Goal: Task Accomplishment & Management: Manage account settings

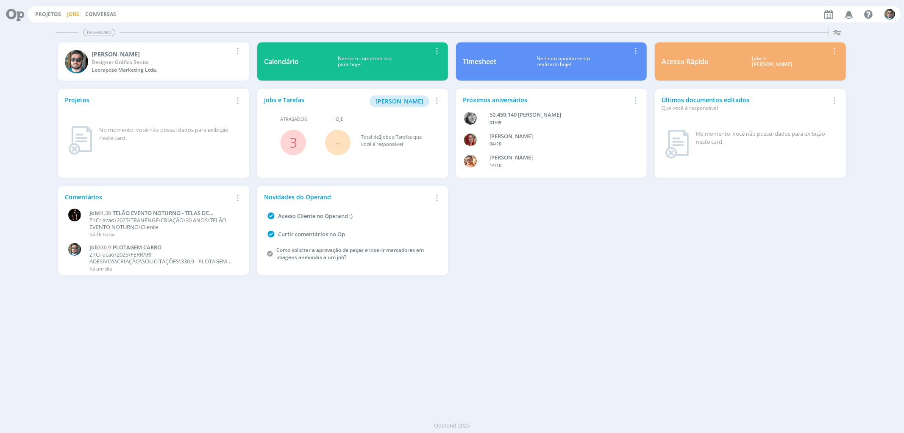
click at [75, 13] on link "Jobs" at bounding box center [73, 14] width 12 height 7
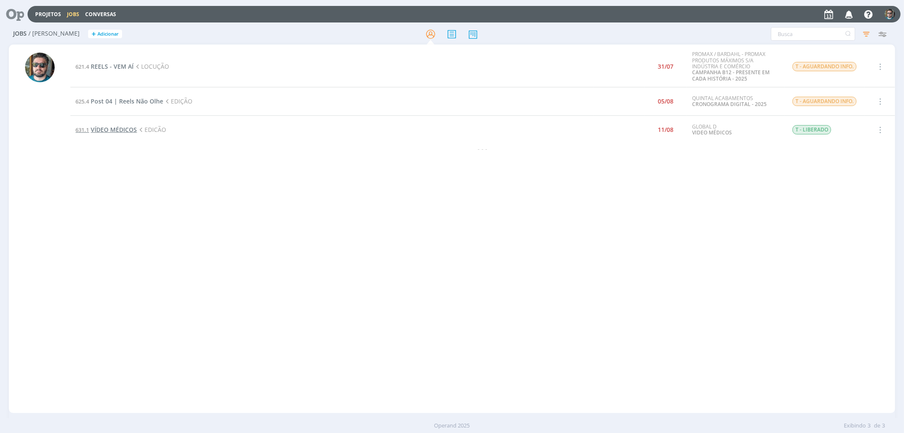
click at [123, 126] on span "VÍDEO MÉDICOS" at bounding box center [114, 129] width 46 height 8
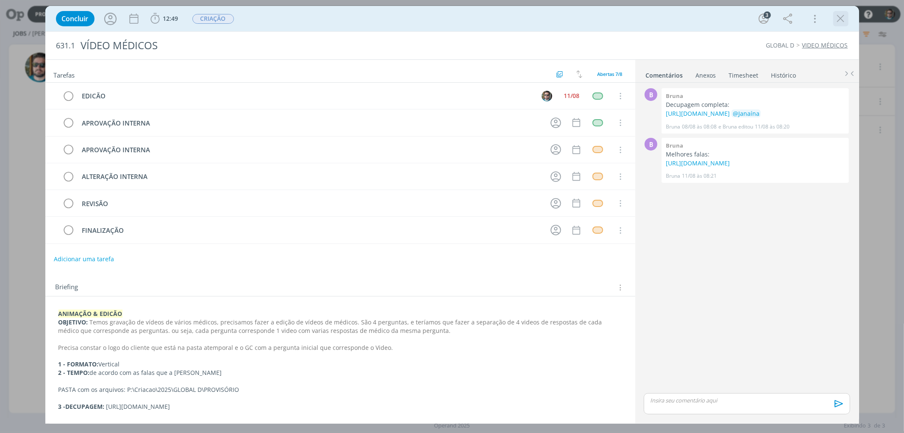
click at [840, 14] on icon "dialog" at bounding box center [841, 18] width 13 height 13
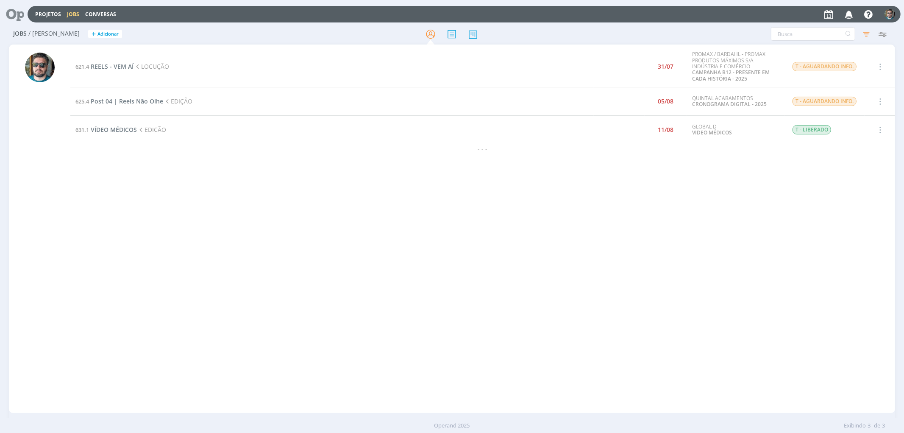
click at [849, 12] on icon "button" at bounding box center [849, 14] width 15 height 14
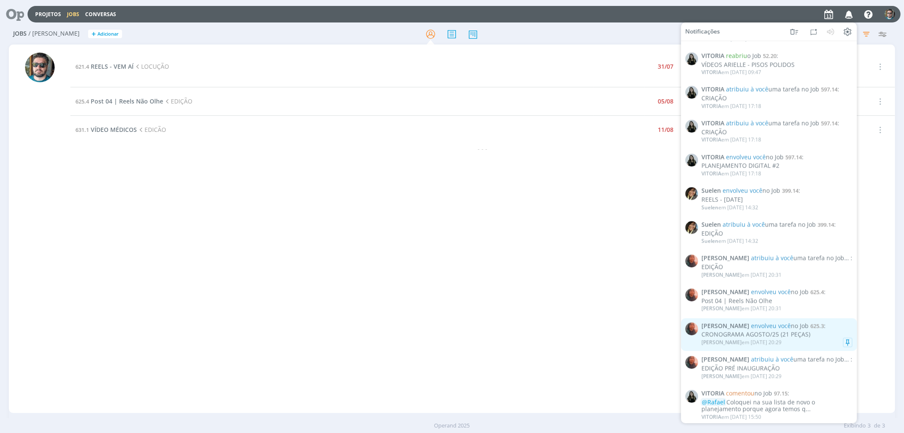
scroll to position [1175, 0]
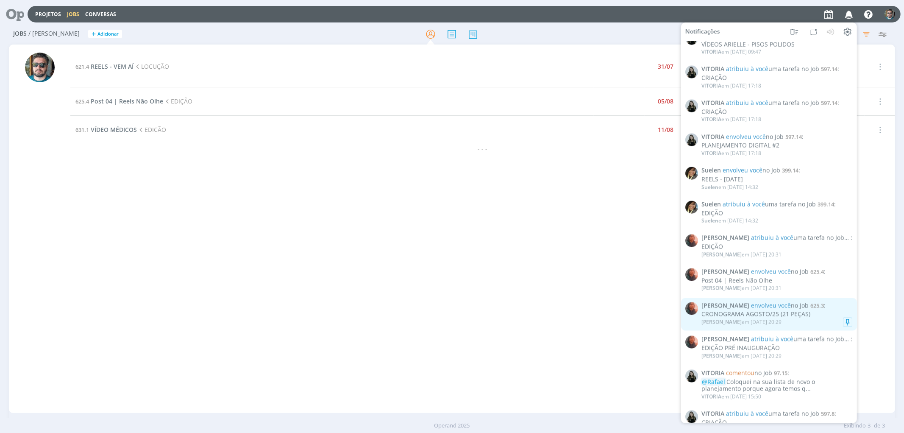
click at [776, 311] on div "CRONOGRAMA AGOSTO/25 (21 PEÇAS)" at bounding box center [777, 314] width 151 height 7
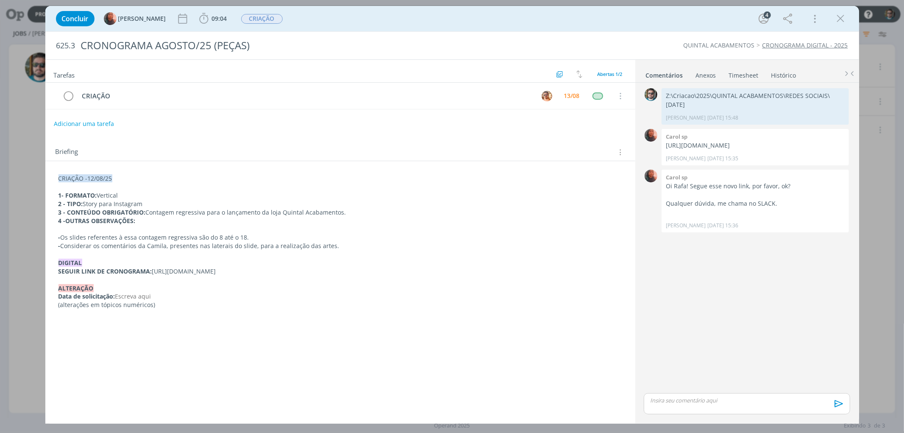
drag, startPoint x: 153, startPoint y: 269, endPoint x: 587, endPoint y: 273, distance: 433.7
click at [587, 273] on p "SEGUIR LINK DE CRONOGRAMA: https://docs.google.com/presentation/d/1SHSHWXbRFSsb…" at bounding box center [341, 271] width 564 height 8
copy p "https://docs.google.com/presentation/d/1SHSHWXbRFSsbk7Dvzk0KqkJfw3ObdBum-aCK6Z-…"
click at [725, 401] on p "dialog" at bounding box center [747, 400] width 192 height 8
click at [838, 406] on icon "dialog" at bounding box center [838, 406] width 13 height 13
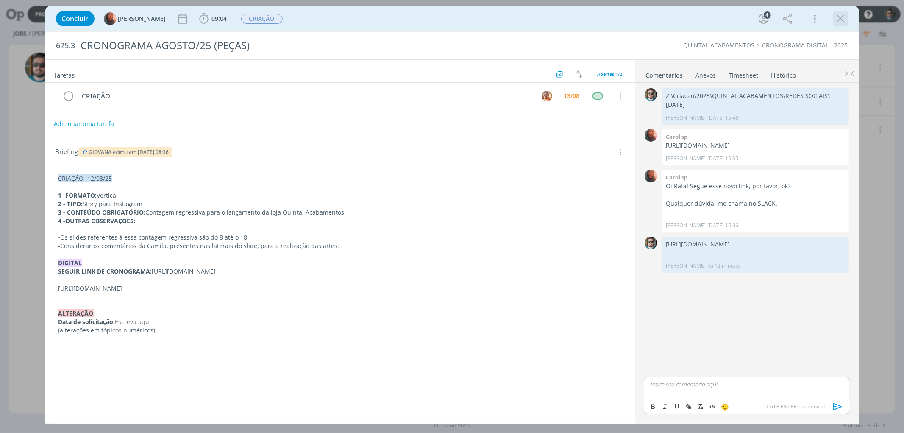
click at [841, 20] on icon "dialog" at bounding box center [841, 18] width 13 height 13
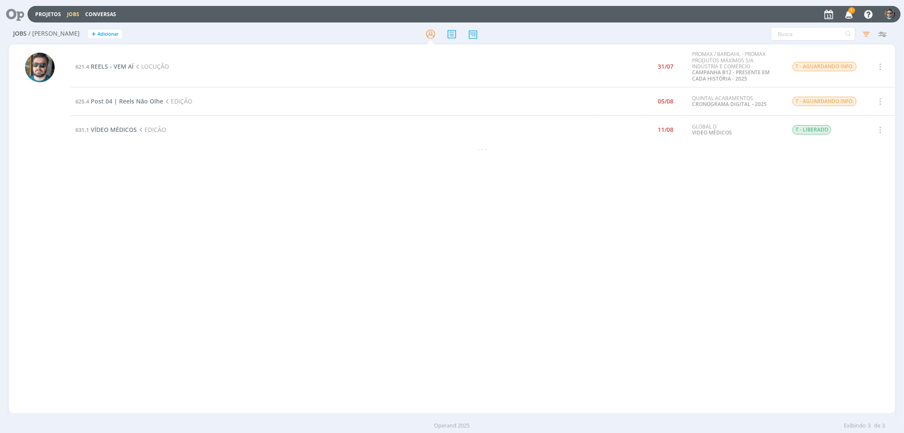
click at [443, 219] on div "621.4 REELS - VEM AÍ LOCUÇÃO 31/07 PROMAX / BARDAHL - PROMAX PRODUTOS MÁXIMOS S…" at bounding box center [482, 228] width 825 height 365
click at [130, 152] on td "609.8 ADESIVO CAIXA ACRÍLICA CRIAÇÃO" at bounding box center [332, 158] width 524 height 28
click at [132, 154] on span "ADESIVO CAIXA ACRÍLICA" at bounding box center [126, 158] width 71 height 8
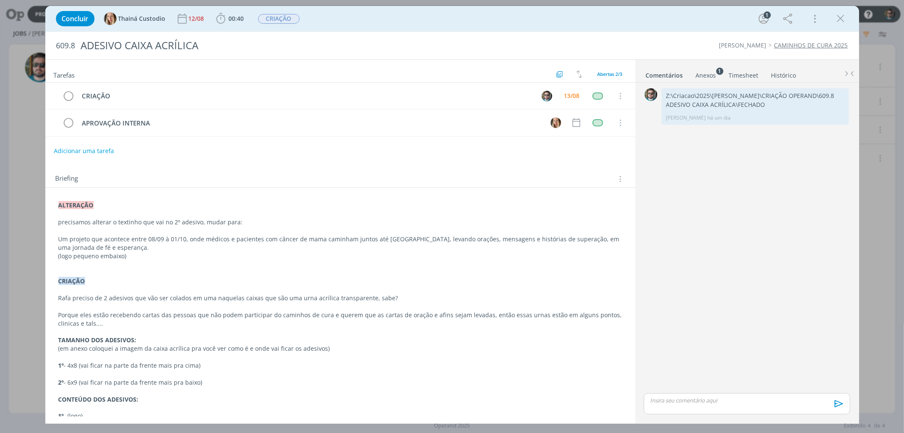
drag, startPoint x: 57, startPoint y: 238, endPoint x: 135, endPoint y: 250, distance: 79.0
click at [135, 250] on div "ALTERAÇÃO precisamos alterar o textinho que vai no 2º adesivo, mudar para: Um p…" at bounding box center [340, 382] width 577 height 368
copy p "Um projeto que acontece entre 08/09 à 01/10, onde médicos e pacientes com cânce…"
click at [232, 20] on span "00:40" at bounding box center [236, 18] width 15 height 8
click at [294, 38] on button "Apontar" at bounding box center [296, 37] width 35 height 9
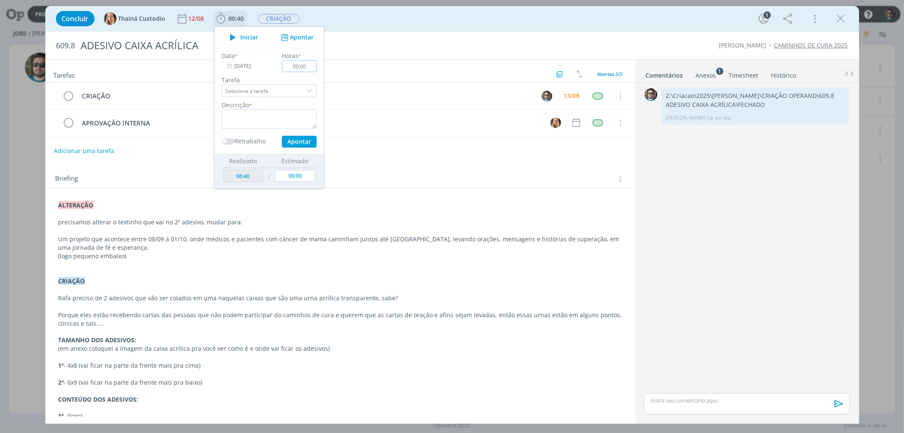
drag, startPoint x: 307, startPoint y: 64, endPoint x: 300, endPoint y: 65, distance: 7.4
click at [300, 65] on input "00:00" at bounding box center [299, 66] width 35 height 12
type input "00:15"
click at [273, 91] on input "Selecione a tarefa" at bounding box center [269, 90] width 95 height 13
click at [306, 88] on div "dialog" at bounding box center [310, 90] width 13 height 13
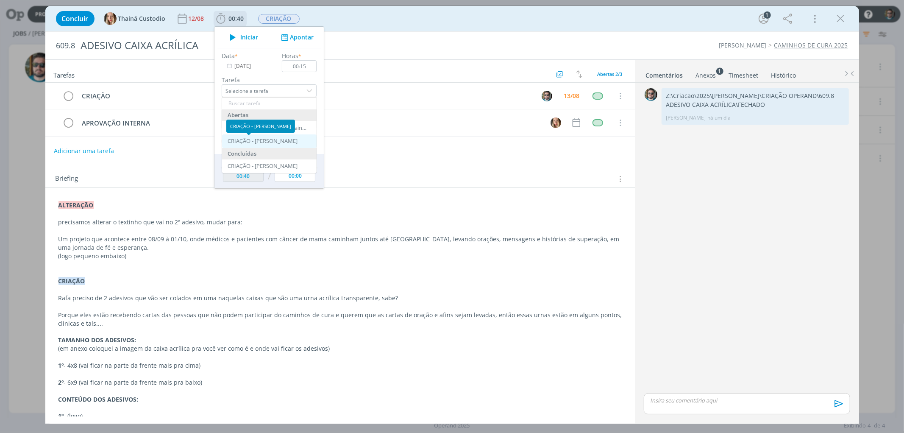
click at [251, 138] on div "CRIAÇÃO - Rafael" at bounding box center [263, 141] width 70 height 7
type input "CRIAÇÃO"
click at [253, 125] on textarea "dialog" at bounding box center [269, 119] width 95 height 20
type textarea "t"
type textarea "Timesheet"
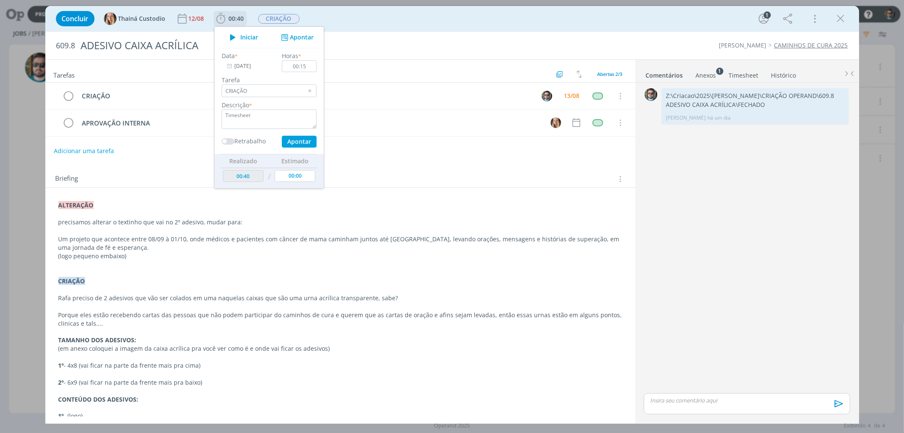
click at [230, 137] on div "dialog" at bounding box center [228, 141] width 13 height 8
click at [311, 145] on button "Apontar" at bounding box center [299, 142] width 35 height 12
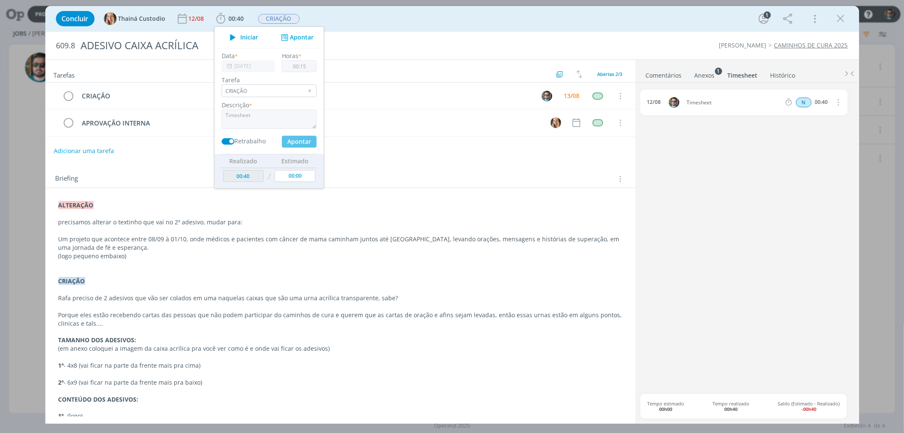
type input "00:55"
type input "00:00"
click at [403, 215] on p "dialog" at bounding box center [341, 213] width 564 height 8
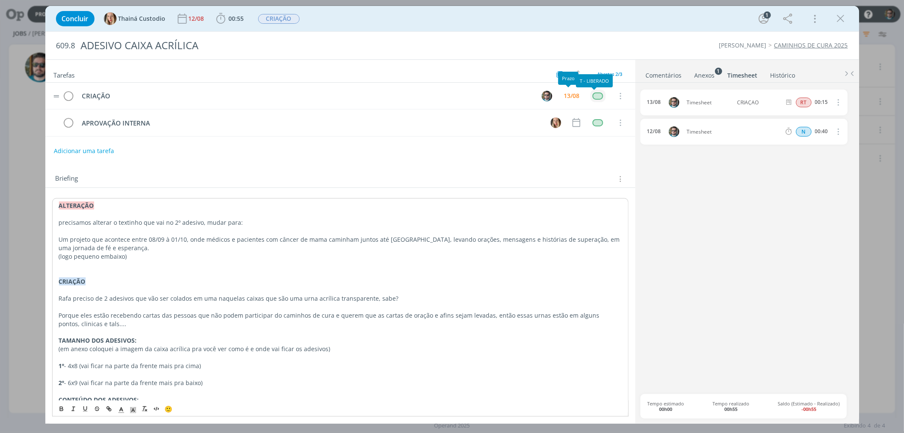
click at [593, 96] on div "dialog" at bounding box center [598, 95] width 11 height 7
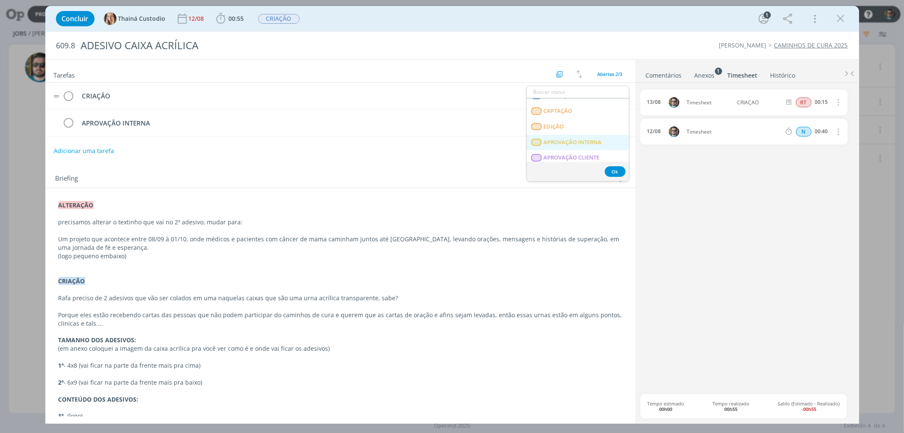
scroll to position [122, 0]
click at [590, 133] on INTERNA "APROVAÇÃO INTERNA" at bounding box center [578, 140] width 102 height 16
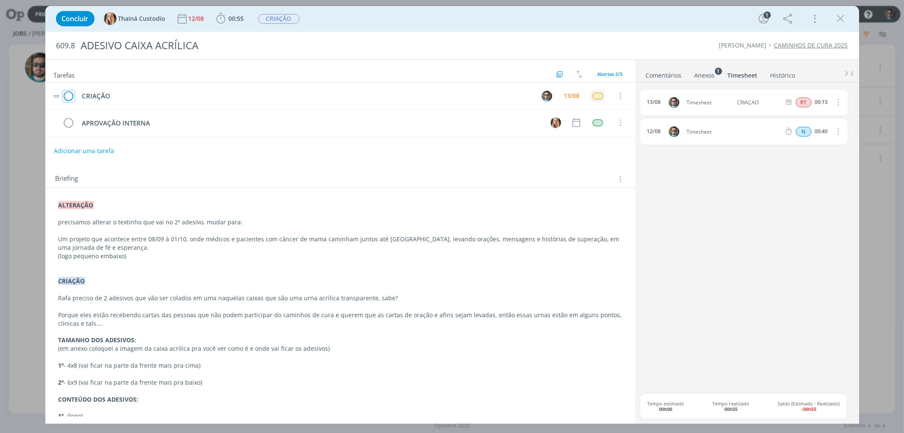
click at [69, 100] on icon "dialog" at bounding box center [69, 96] width 12 height 13
click at [286, 20] on span "CRIAÇÃO" at bounding box center [279, 19] width 42 height 10
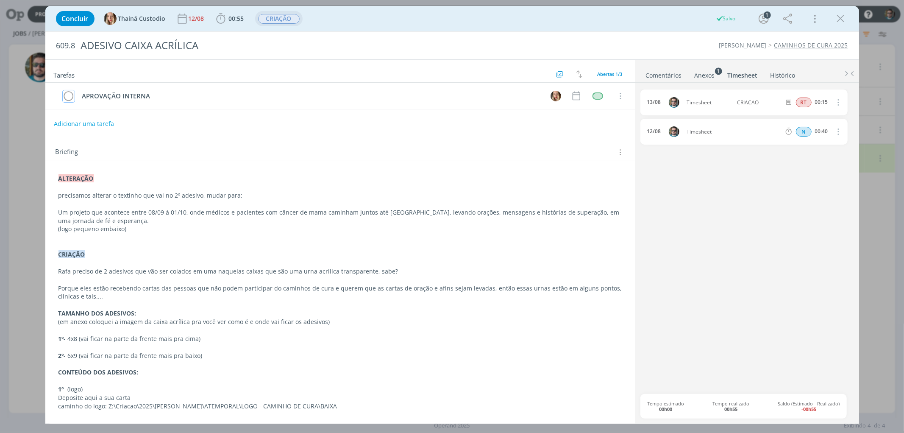
click at [282, 20] on span "CRIAÇÃO" at bounding box center [279, 19] width 42 height 10
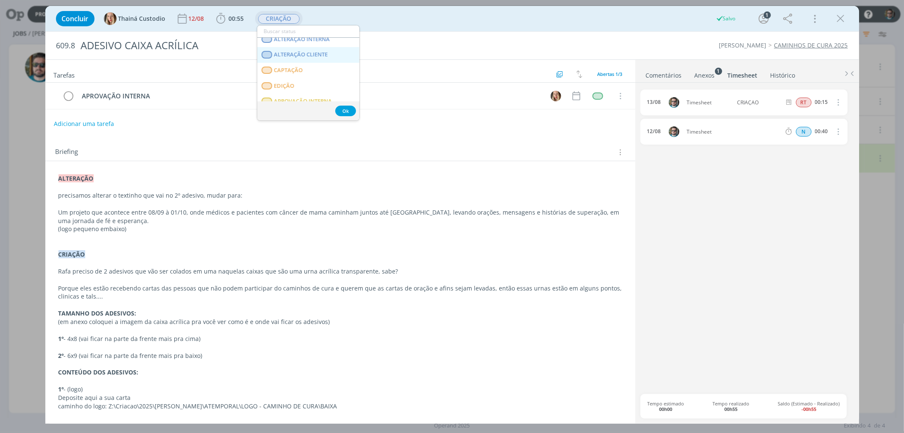
scroll to position [94, 0]
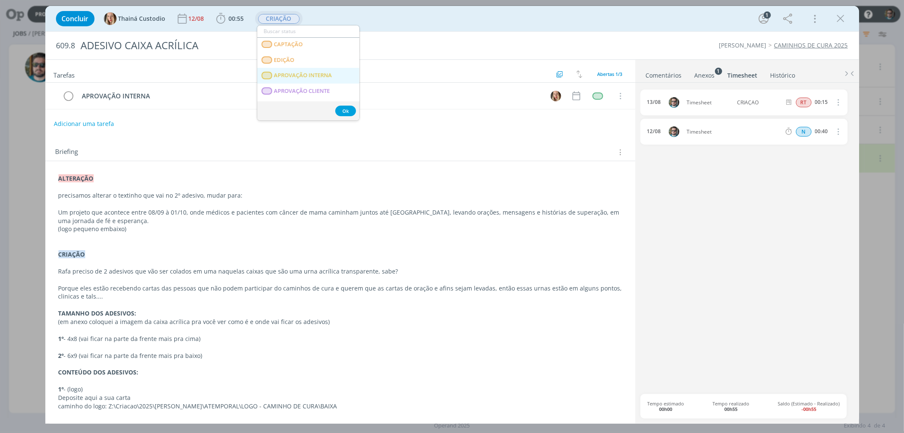
click at [297, 75] on span "APROVAÇÃO INTERNA" at bounding box center [303, 75] width 58 height 7
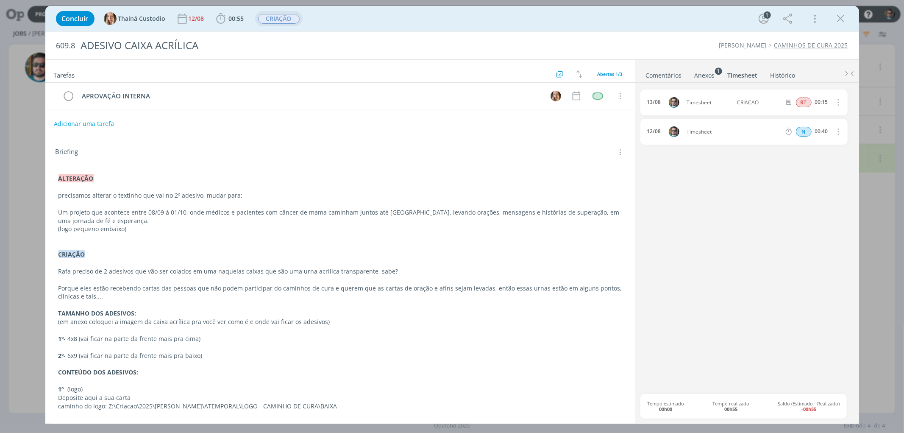
click at [276, 22] on span "CRIAÇÃO" at bounding box center [279, 19] width 42 height 10
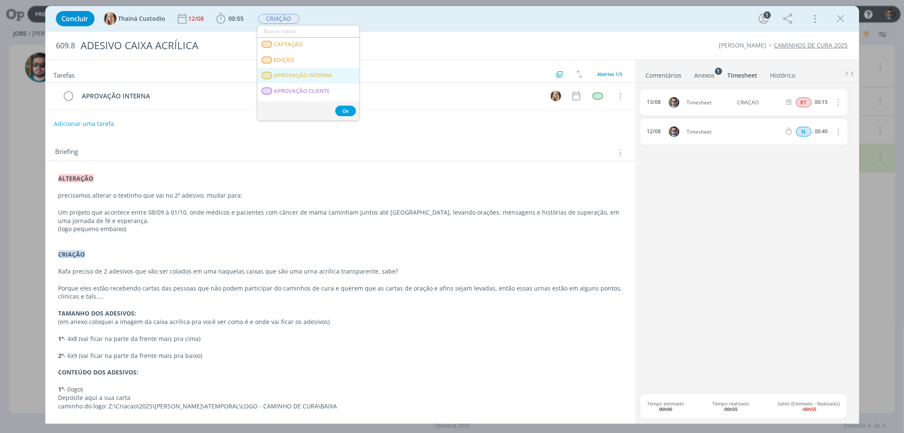
click at [303, 72] on span "APROVAÇÃO INTERNA" at bounding box center [303, 75] width 58 height 7
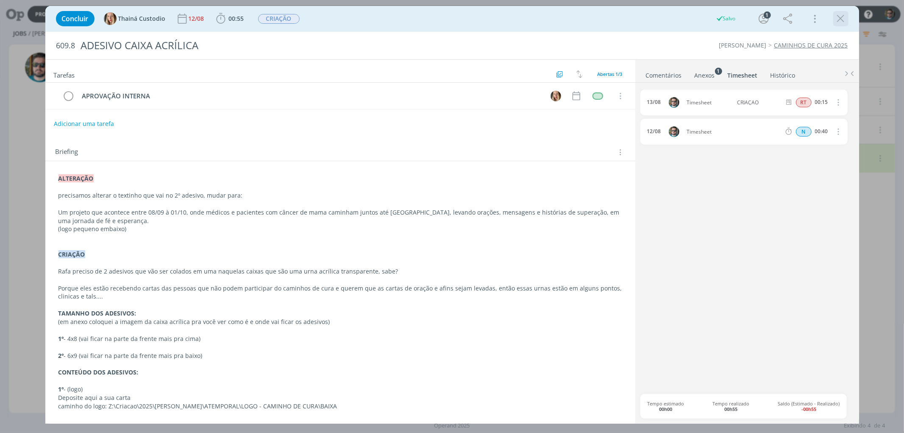
click at [843, 18] on icon "dialog" at bounding box center [841, 18] width 13 height 13
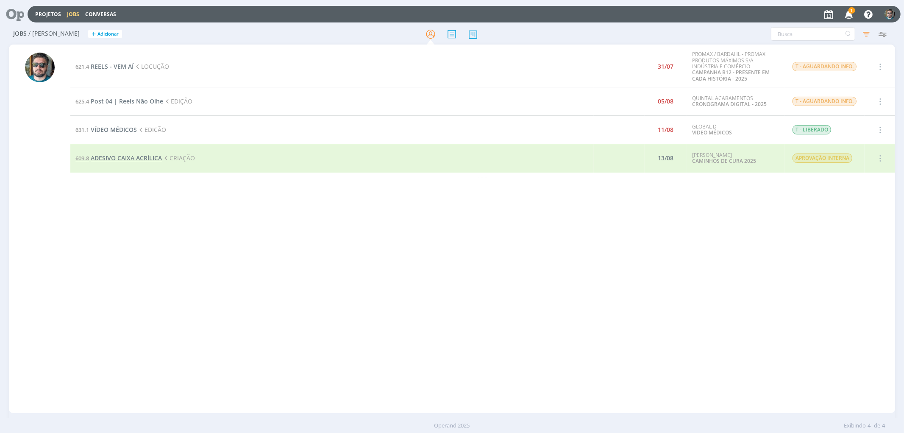
click at [153, 157] on span "ADESIVO CAIXA ACRÍLICA" at bounding box center [126, 158] width 71 height 8
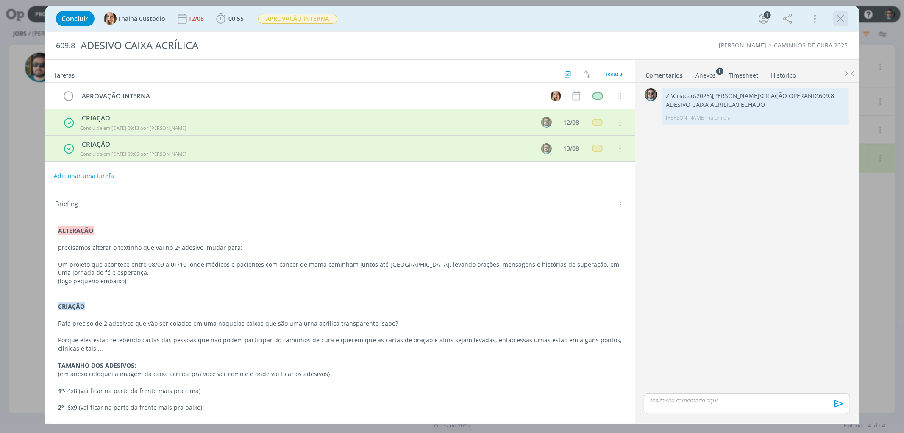
click at [842, 18] on icon "dialog" at bounding box center [841, 18] width 13 height 13
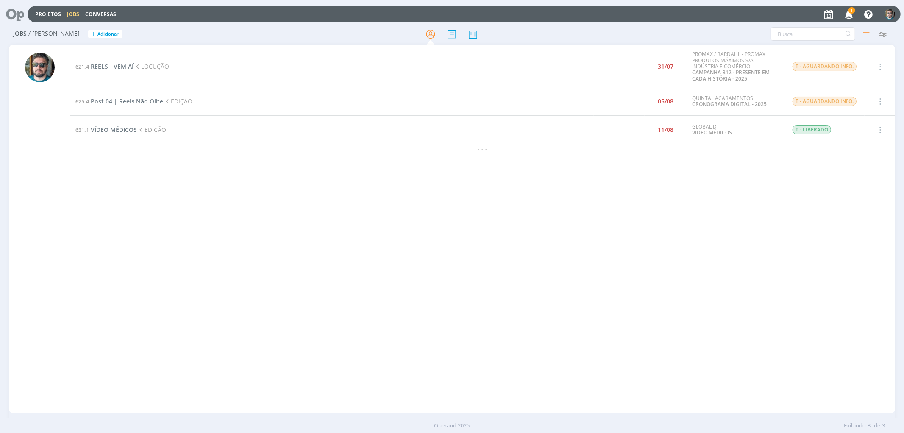
click at [847, 13] on icon "button" at bounding box center [849, 14] width 15 height 14
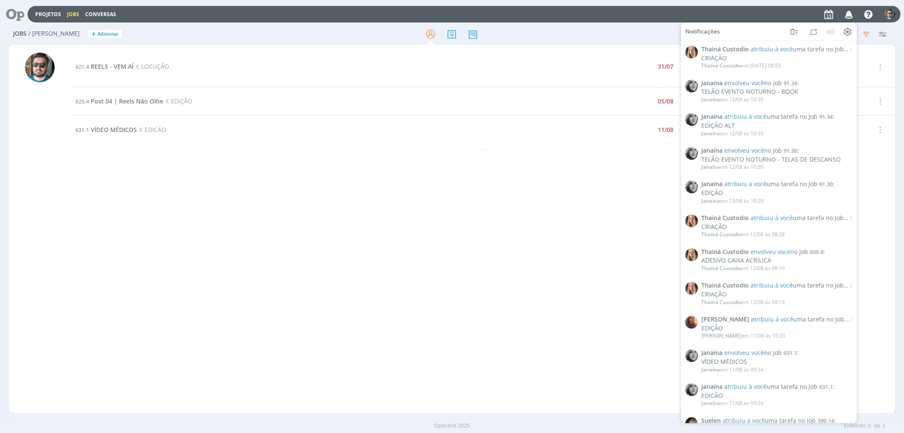
click at [450, 278] on div "621.4 REELS - VEM AÍ LOCUÇÃO 31/07 PROMAX / BARDAHL - PROMAX PRODUTOS MÁXIMOS S…" at bounding box center [482, 228] width 825 height 365
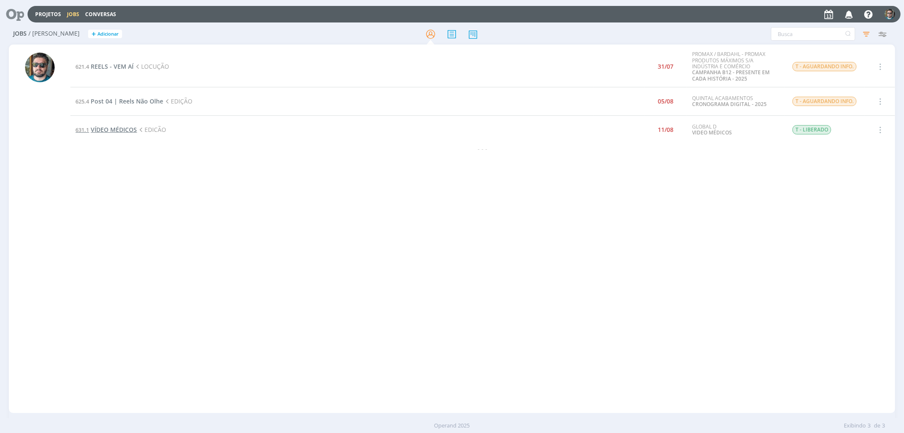
click at [126, 127] on span "VÍDEO MÉDICOS" at bounding box center [114, 129] width 46 height 8
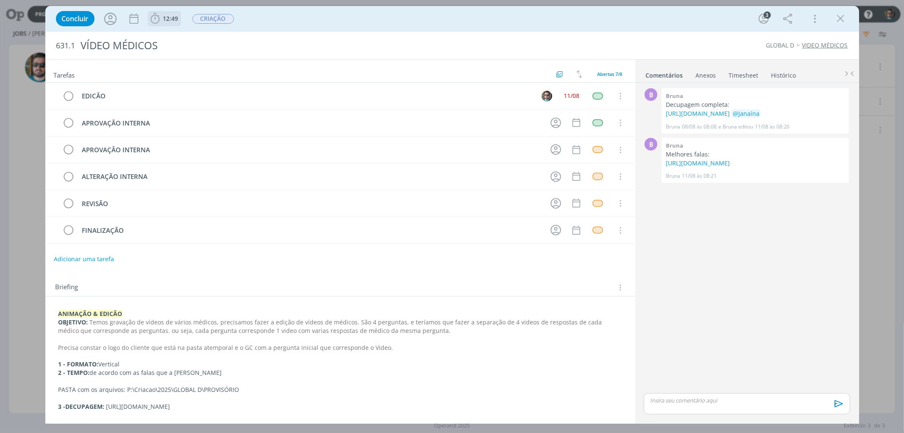
click at [169, 20] on span "12:49" at bounding box center [170, 18] width 15 height 8
click at [177, 38] on span "Iniciar" at bounding box center [184, 37] width 18 height 6
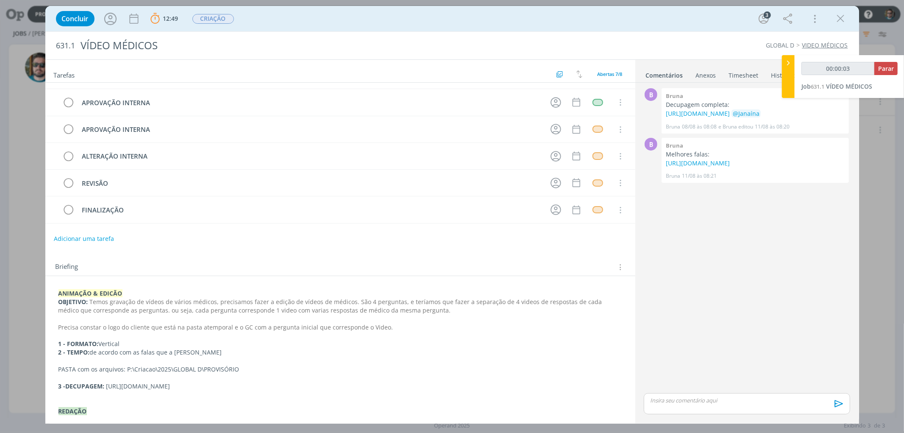
scroll to position [22, 0]
drag, startPoint x: 394, startPoint y: 405, endPoint x: 105, endPoint y: 384, distance: 289.9
click at [105, 384] on p "3 -DECUPAGEM: [URL][DOMAIN_NAME]" at bounding box center [341, 384] width 564 height 8
copy p "[URL][DOMAIN_NAME]"
click at [704, 117] on link "[URL][DOMAIN_NAME]" at bounding box center [698, 113] width 64 height 8
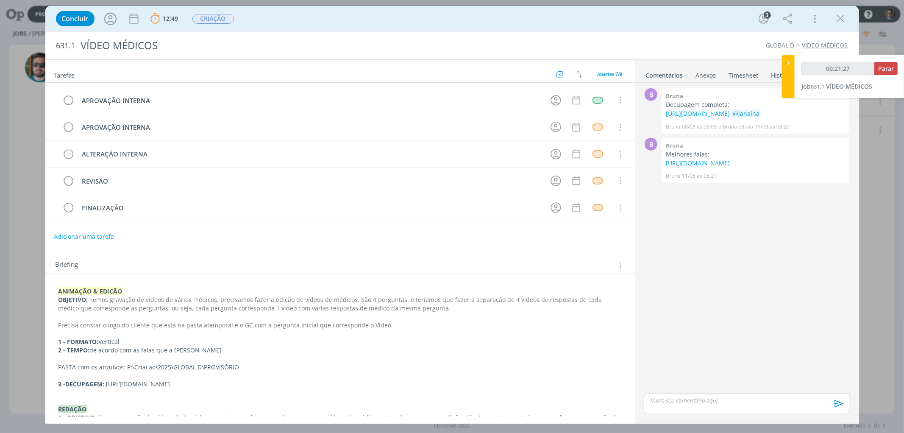
click at [102, 431] on div "Concluir 12:49 Parar Apontar Data * [DATE] Horas * 00:00 Tarefa Selecione a tar…" at bounding box center [452, 216] width 904 height 433
type input "00:52:21"
